Goal: Transaction & Acquisition: Purchase product/service

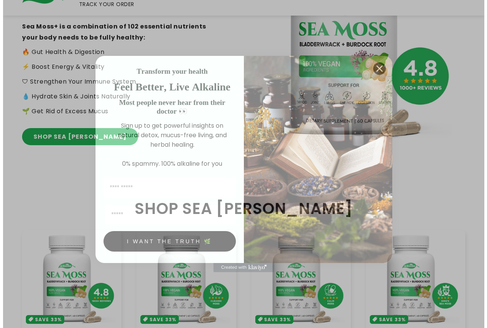
scroll to position [189, 0]
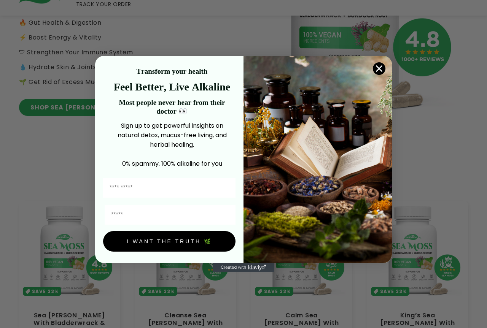
click at [376, 66] on circle "Close dialog" at bounding box center [379, 68] width 13 height 13
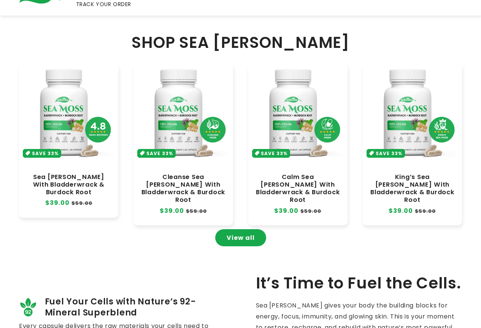
scroll to position [342, 0]
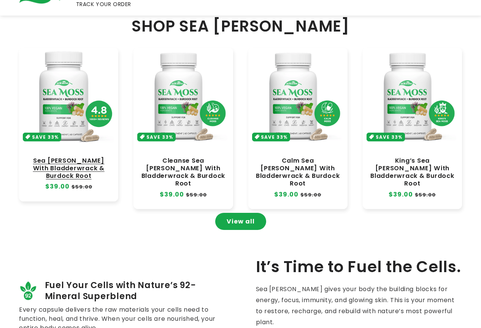
click at [103, 157] on link "Sea [PERSON_NAME] With Bladderwrack & Burdock Root" at bounding box center [69, 168] width 84 height 23
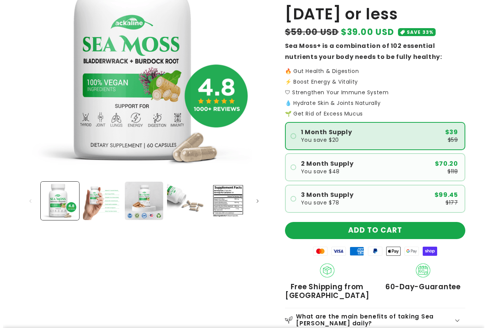
scroll to position [152, 0]
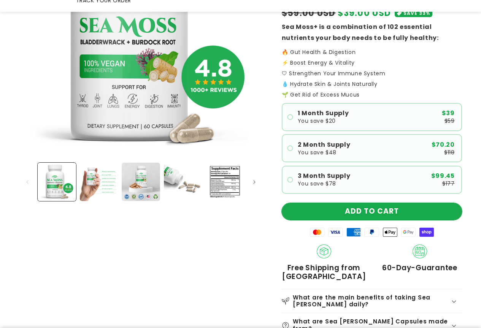
click at [365, 203] on button "ADD TO CART" at bounding box center [372, 211] width 180 height 17
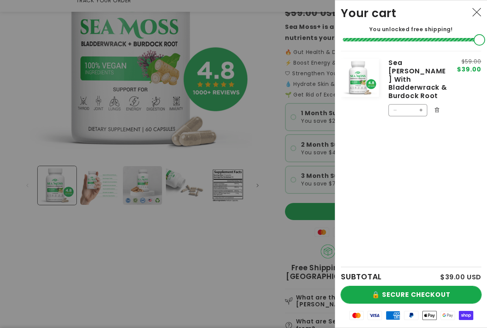
click at [428, 297] on button "🔒 SECURE CHECKOUT" at bounding box center [411, 294] width 140 height 17
